Goal: Task Accomplishment & Management: Use online tool/utility

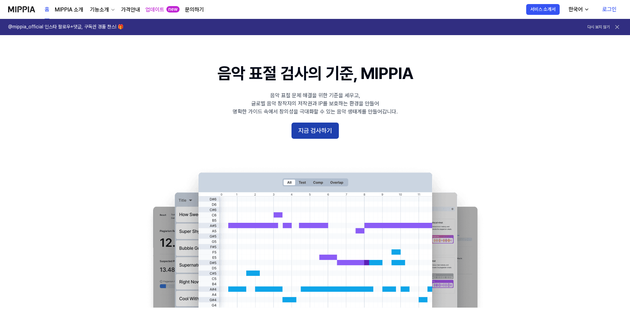
click at [321, 132] on button "지금 검사하기" at bounding box center [314, 131] width 47 height 16
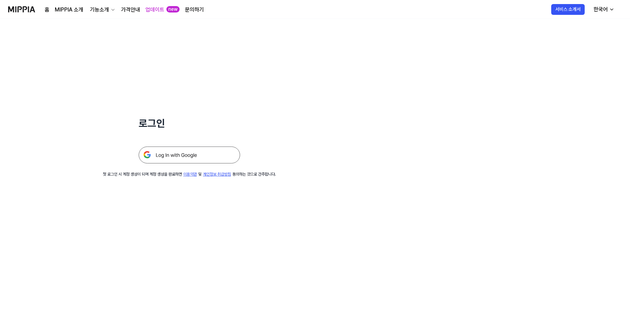
click at [194, 152] on img at bounding box center [189, 155] width 101 height 17
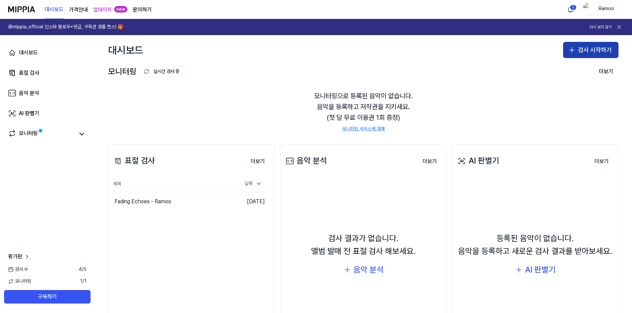
click at [590, 49] on button "검사 시작하기" at bounding box center [590, 50] width 55 height 16
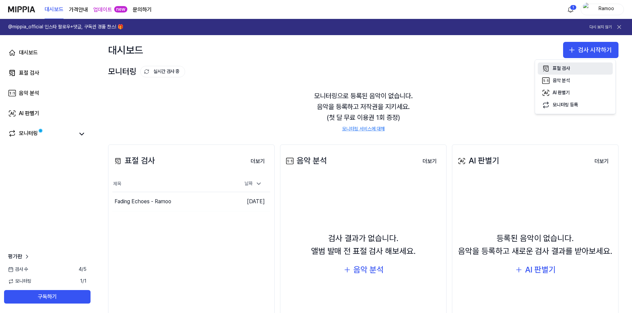
click at [573, 67] on button "표절 검사" at bounding box center [575, 69] width 75 height 12
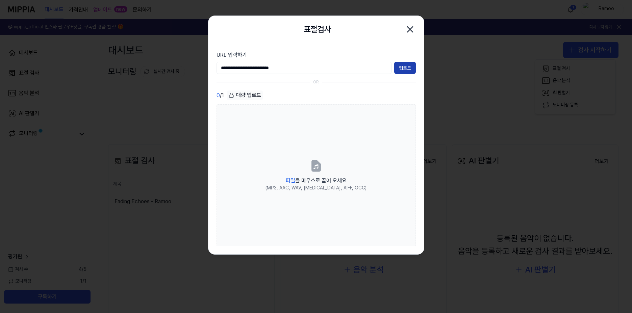
type input "**********"
click at [403, 72] on button "업로드" at bounding box center [405, 68] width 22 height 12
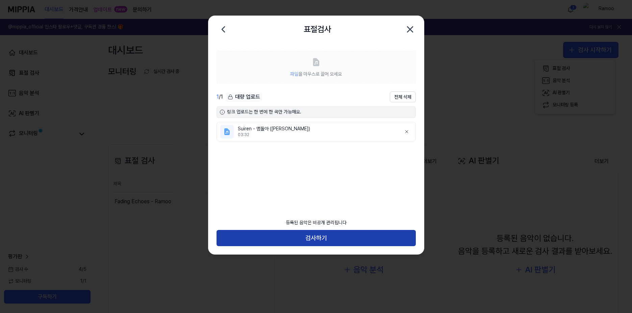
click at [340, 241] on button "검사하기" at bounding box center [316, 238] width 199 height 16
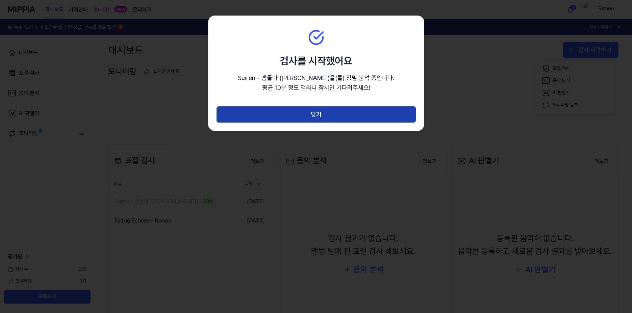
click at [360, 114] on button "닫기" at bounding box center [316, 114] width 199 height 16
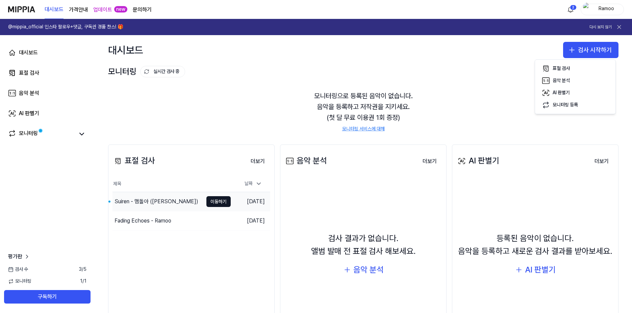
click at [188, 204] on div "Suiren - 맴돌아 ([PERSON_NAME])" at bounding box center [158, 201] width 91 height 19
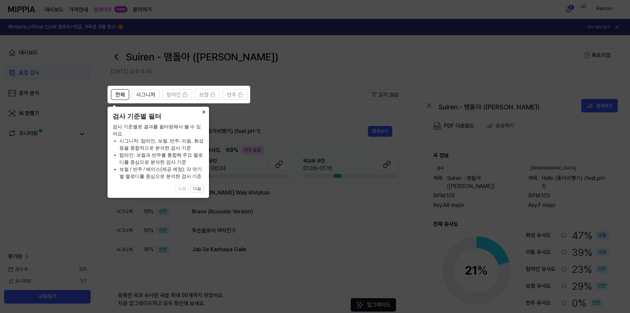
click at [203, 112] on button "×" at bounding box center [203, 111] width 11 height 9
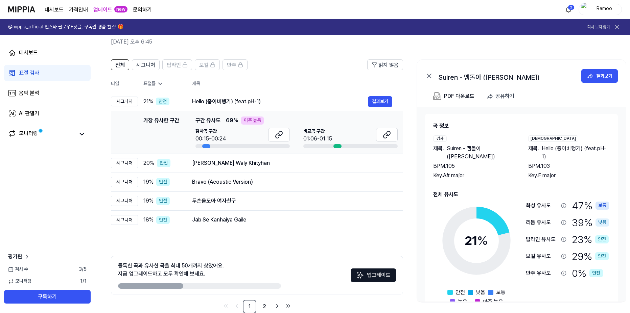
scroll to position [44, 0]
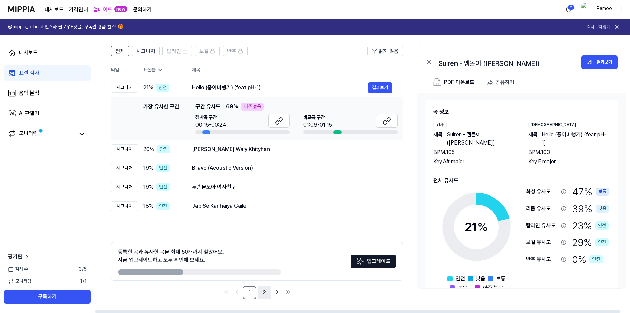
click at [263, 293] on link "2" at bounding box center [265, 293] width 14 height 14
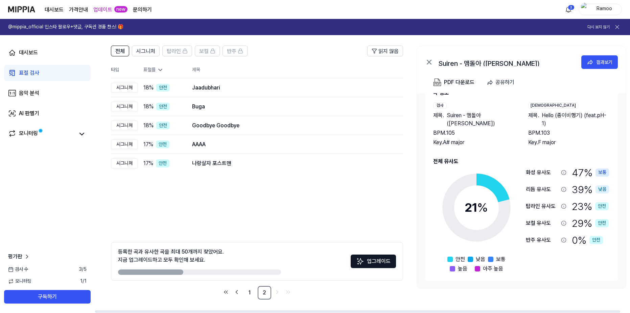
scroll to position [0, 10]
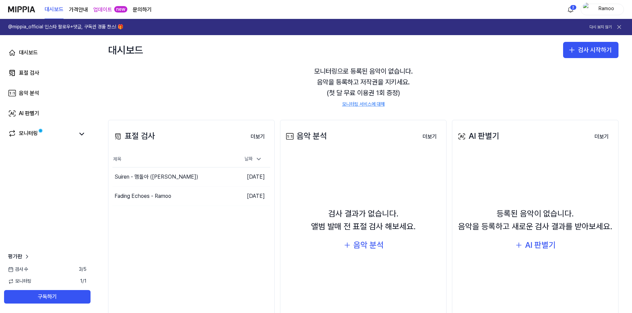
scroll to position [55, 0]
